Goal: Task Accomplishment & Management: Use online tool/utility

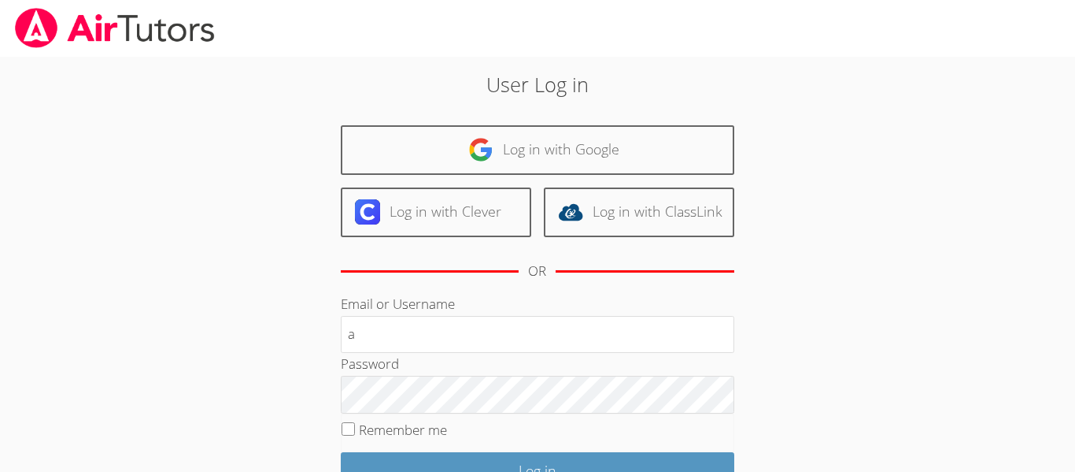
type input "a.morales26@lodiusd.org"
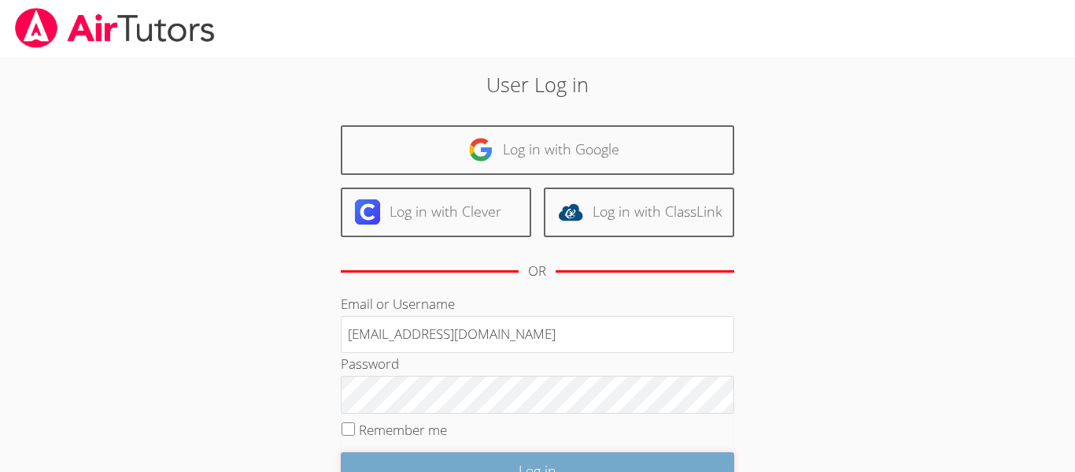
click at [540, 457] on input "Log in" at bounding box center [538, 470] width 394 height 37
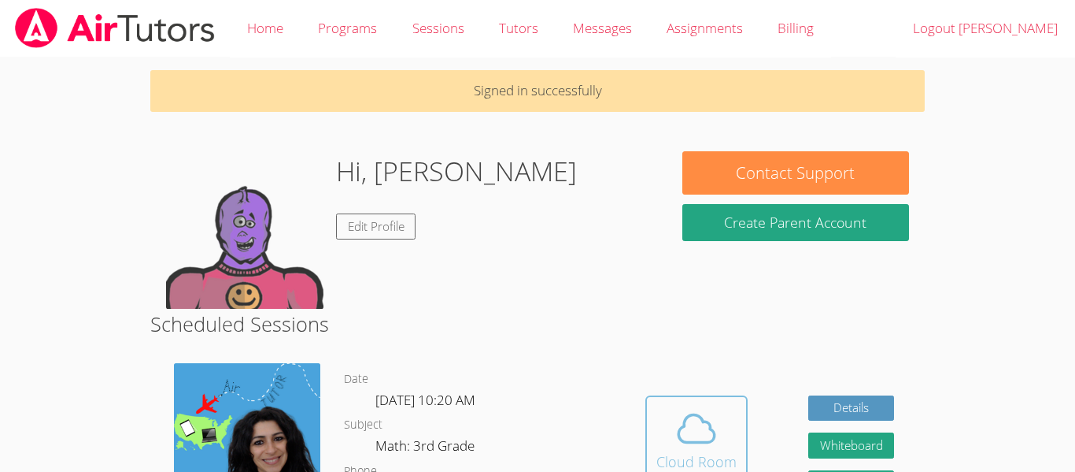
click at [691, 392] on div "Hidden Cloud Room Details Whiteboard Hidden Google Doc" at bounding box center [769, 451] width 309 height 200
click at [697, 402] on button "Cloud Room" at bounding box center [697, 439] width 102 height 88
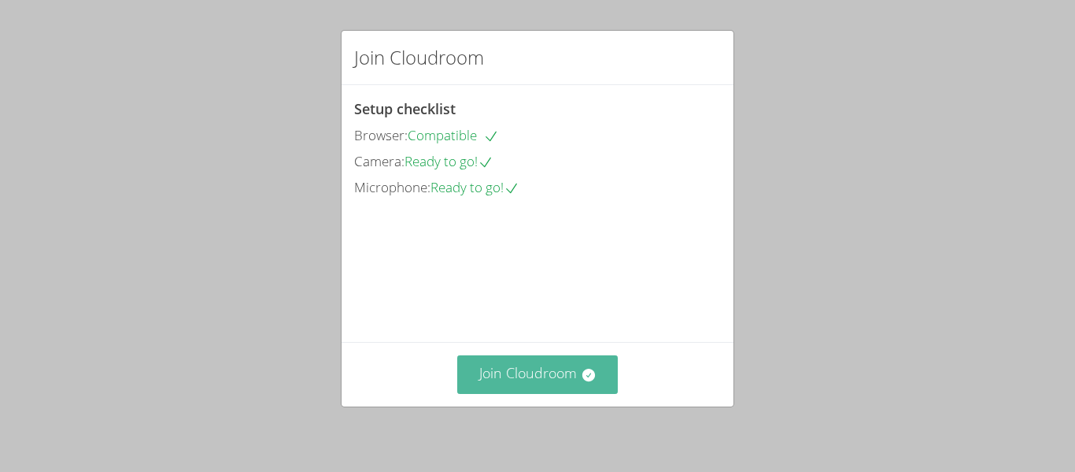
click at [573, 368] on button "Join Cloudroom" at bounding box center [537, 374] width 161 height 39
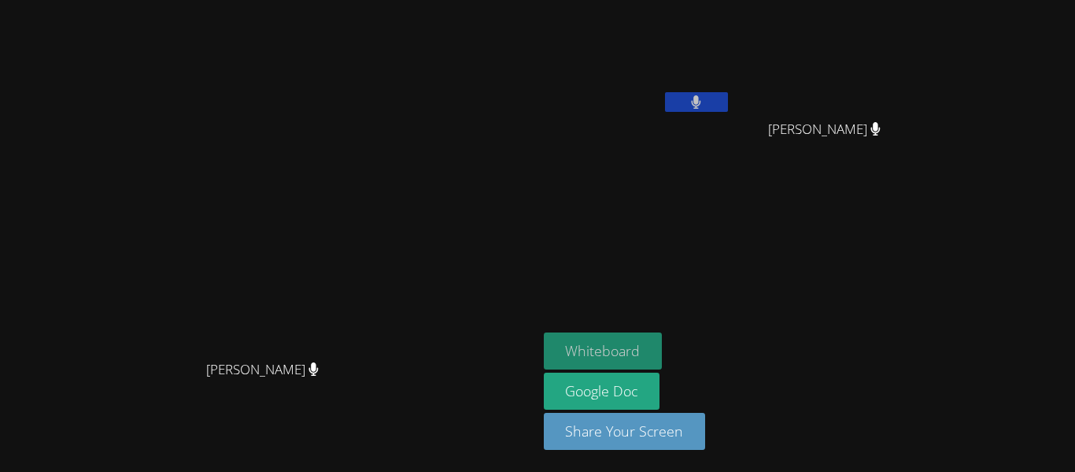
click at [663, 333] on button "Whiteboard" at bounding box center [603, 350] width 119 height 37
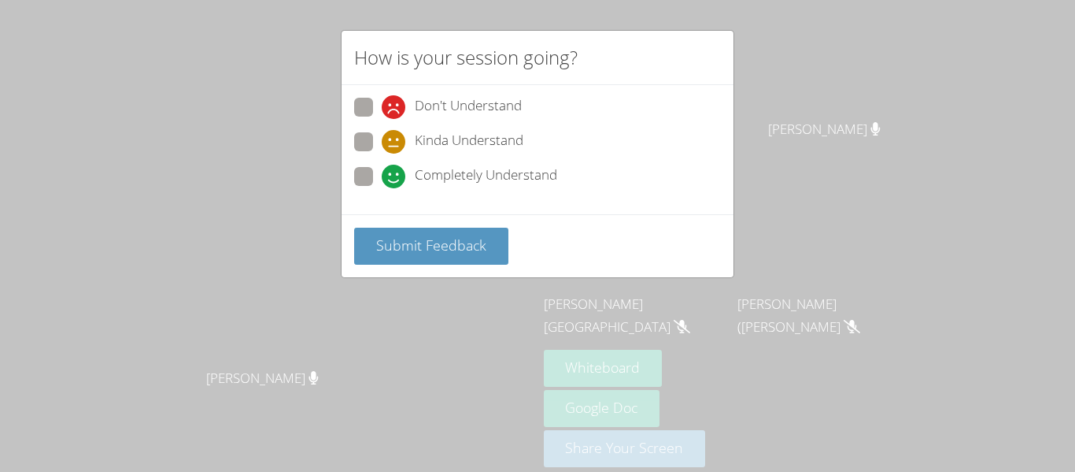
click at [365, 157] on div "Kinda Understand" at bounding box center [537, 146] width 367 height 28
click at [382, 188] on span at bounding box center [382, 188] width 0 height 0
click at [382, 167] on input "Completely Understand" at bounding box center [388, 173] width 13 height 13
radio input "true"
click at [404, 225] on div "Submit Feedback" at bounding box center [538, 245] width 392 height 63
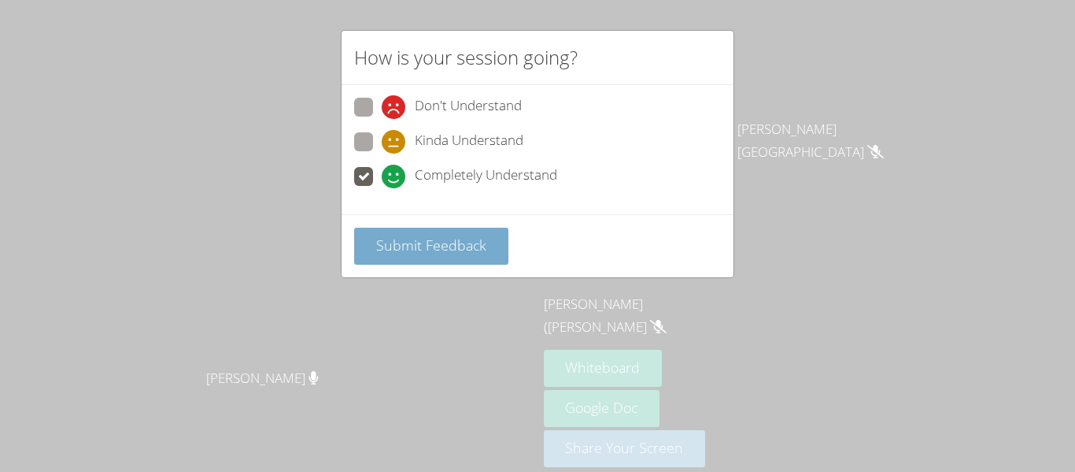
click at [416, 246] on span "Submit Feedback" at bounding box center [431, 244] width 110 height 19
